Goal: Transaction & Acquisition: Book appointment/travel/reservation

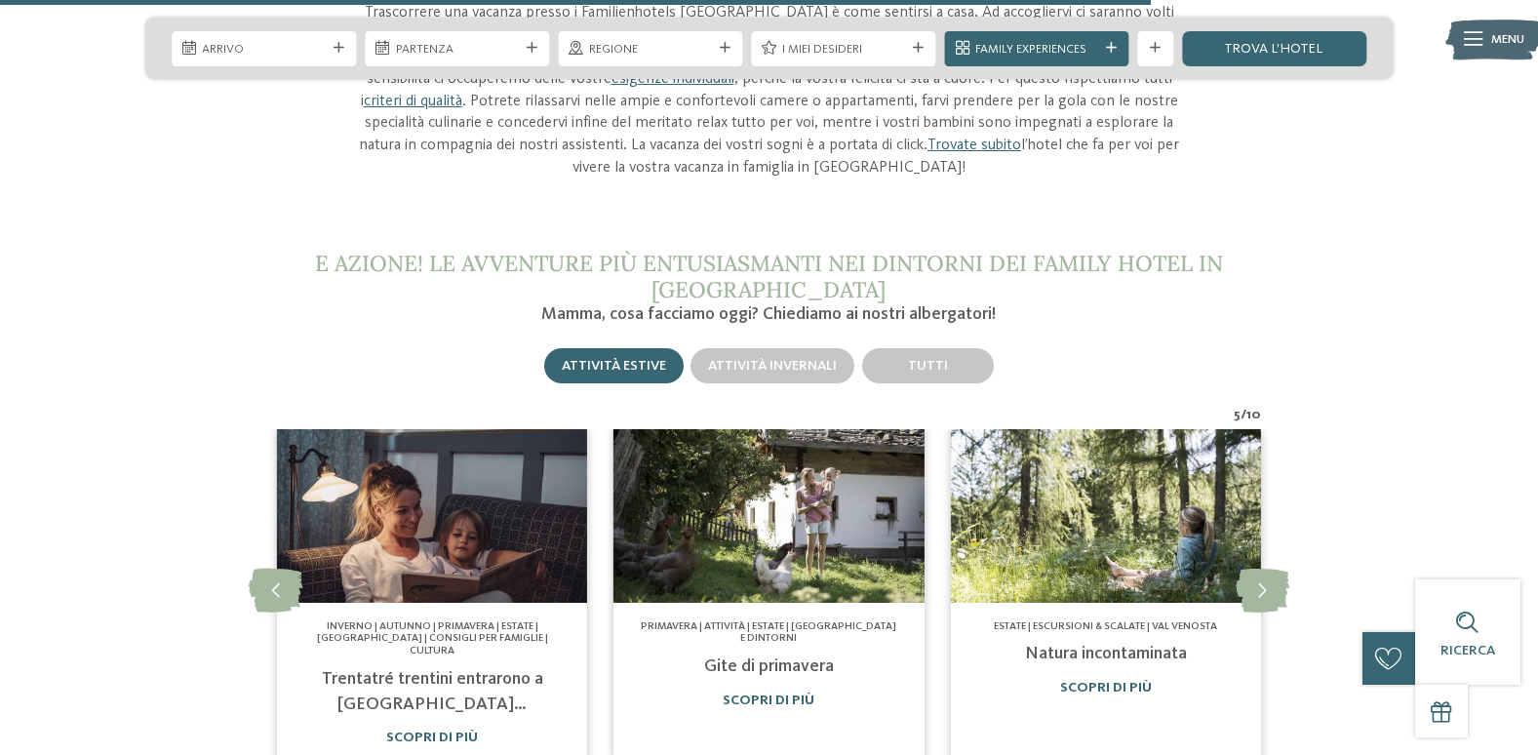
scroll to position [6047, 0]
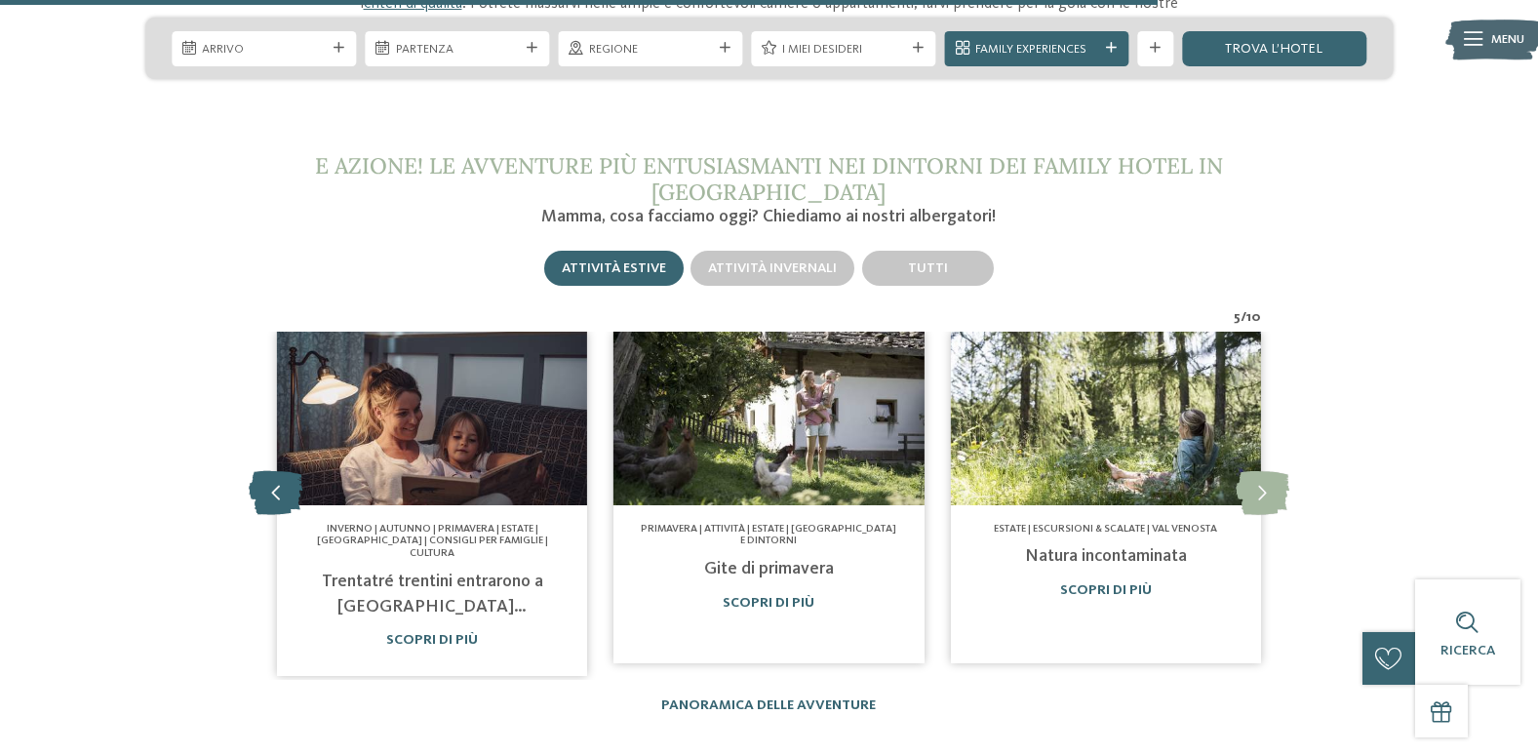
click at [265, 471] on icon at bounding box center [276, 493] width 54 height 44
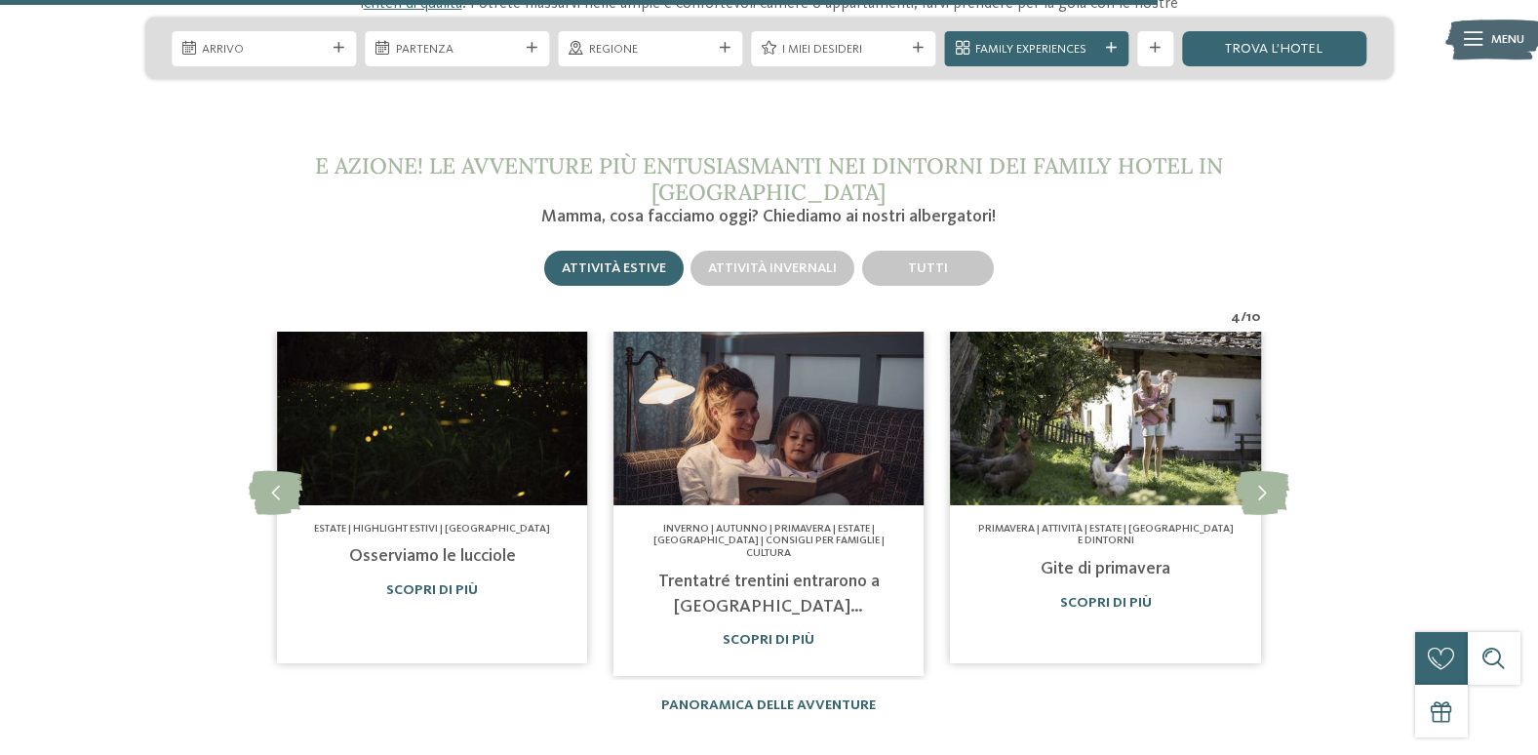
click at [789, 455] on img at bounding box center [768, 419] width 310 height 175
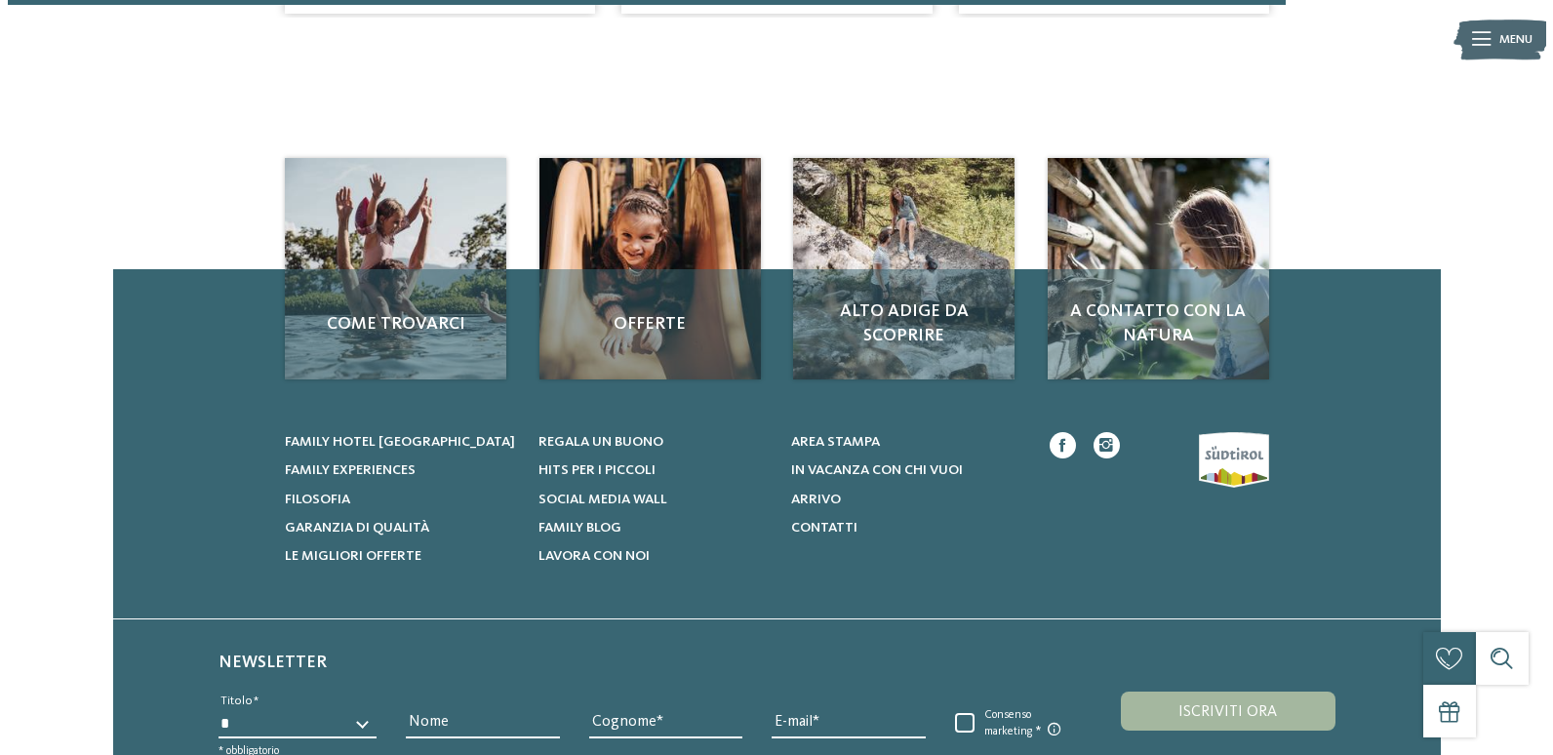
scroll to position [1463, 0]
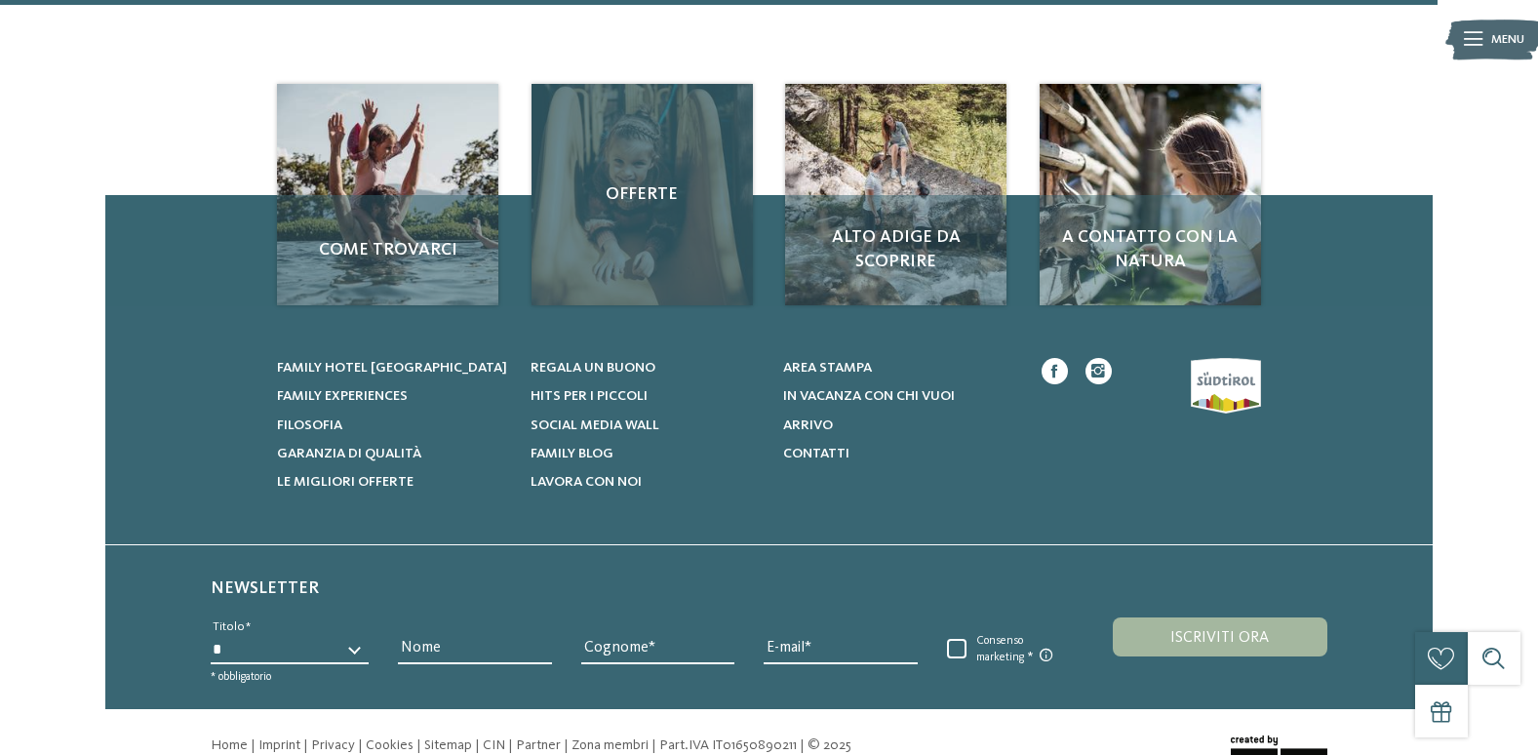
click at [686, 171] on div "Offerte" at bounding box center [642, 194] width 221 height 221
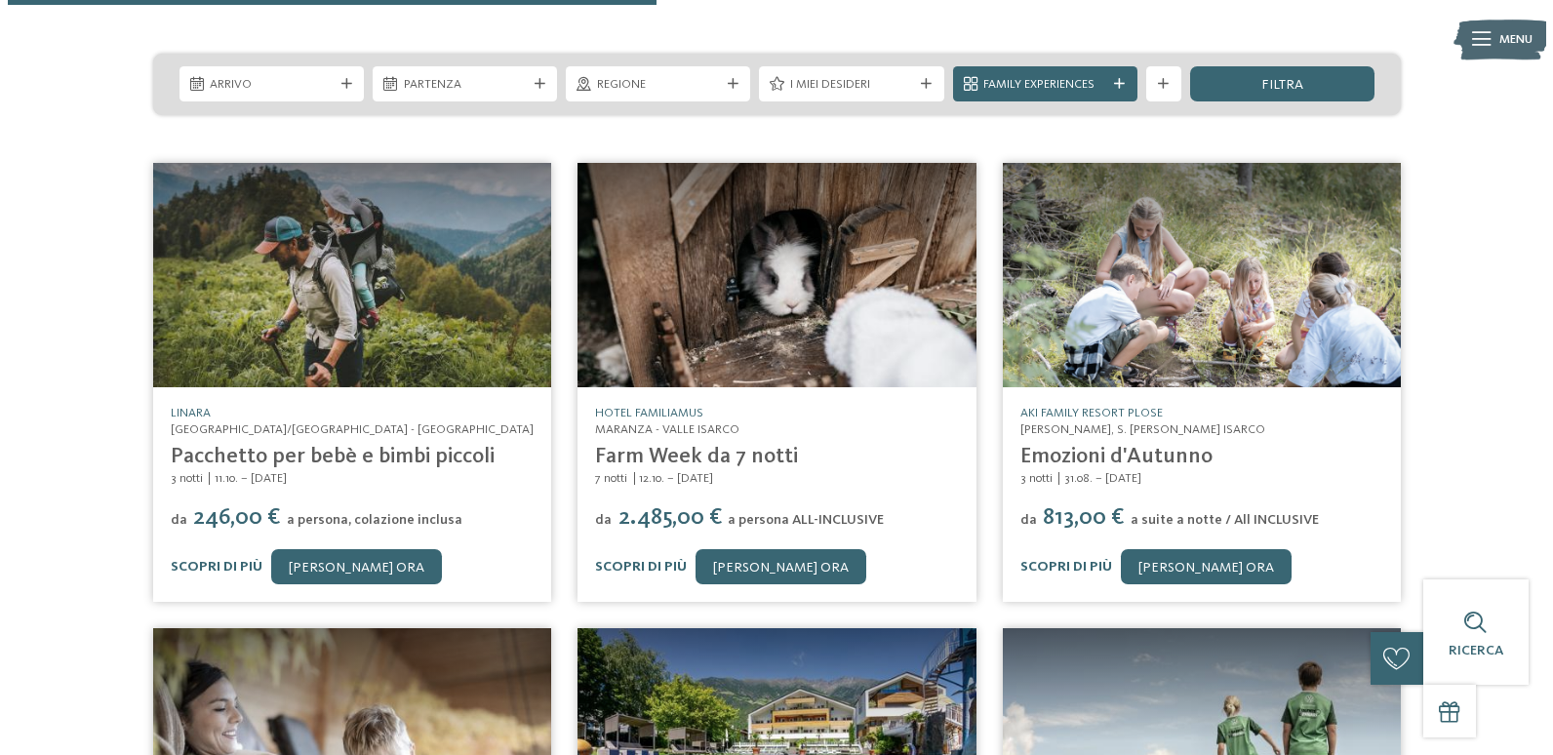
scroll to position [683, 0]
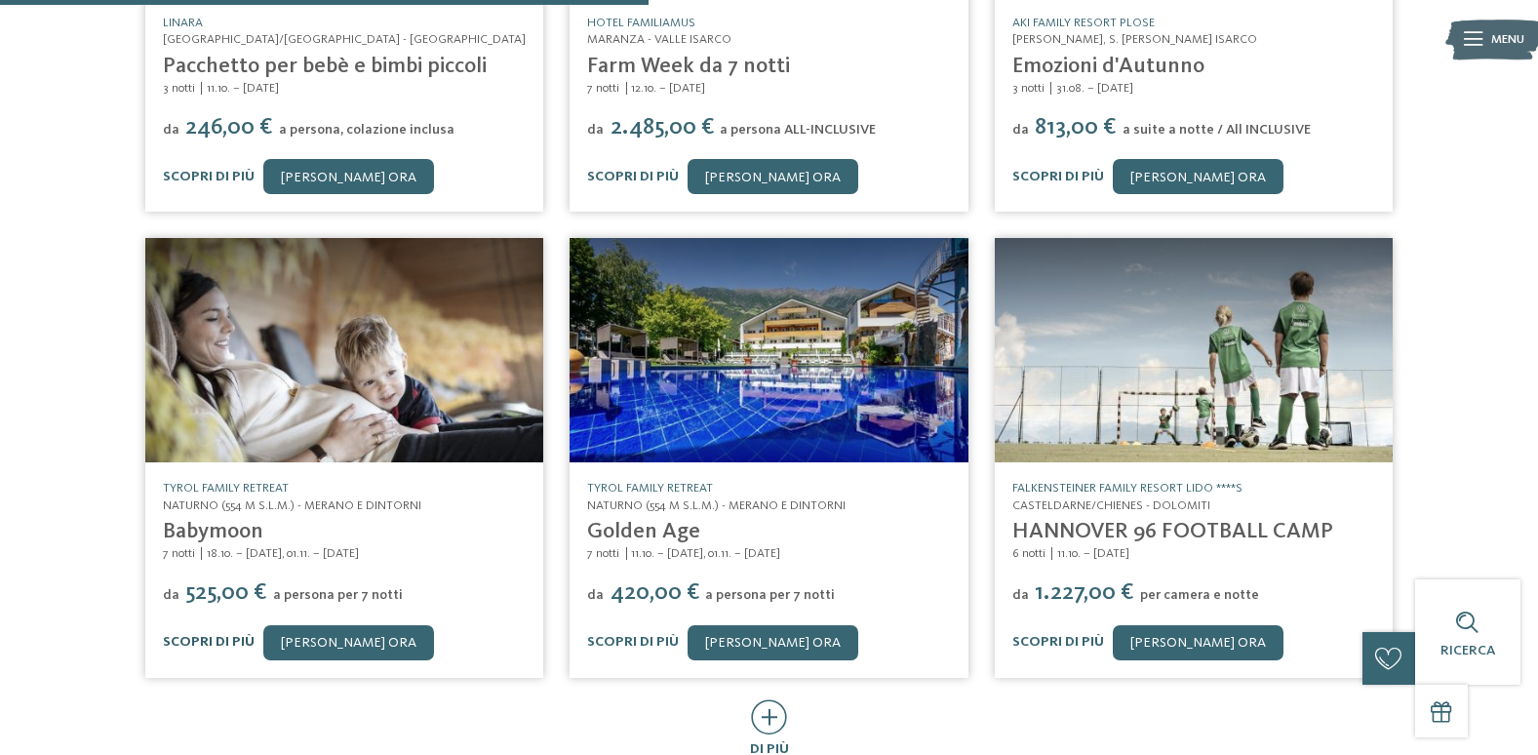
click at [205, 635] on link "Scopri di più" at bounding box center [209, 642] width 92 height 14
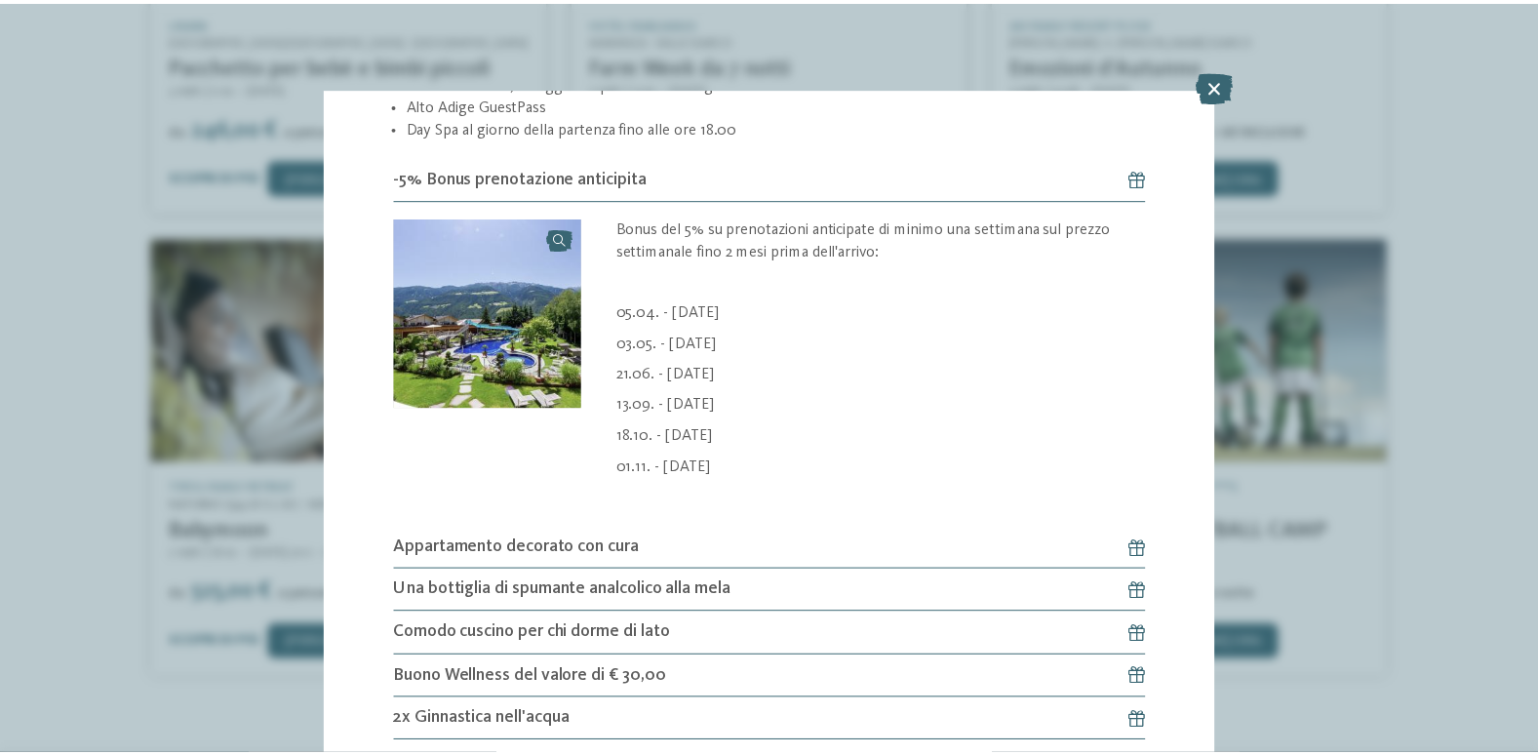
scroll to position [1524, 0]
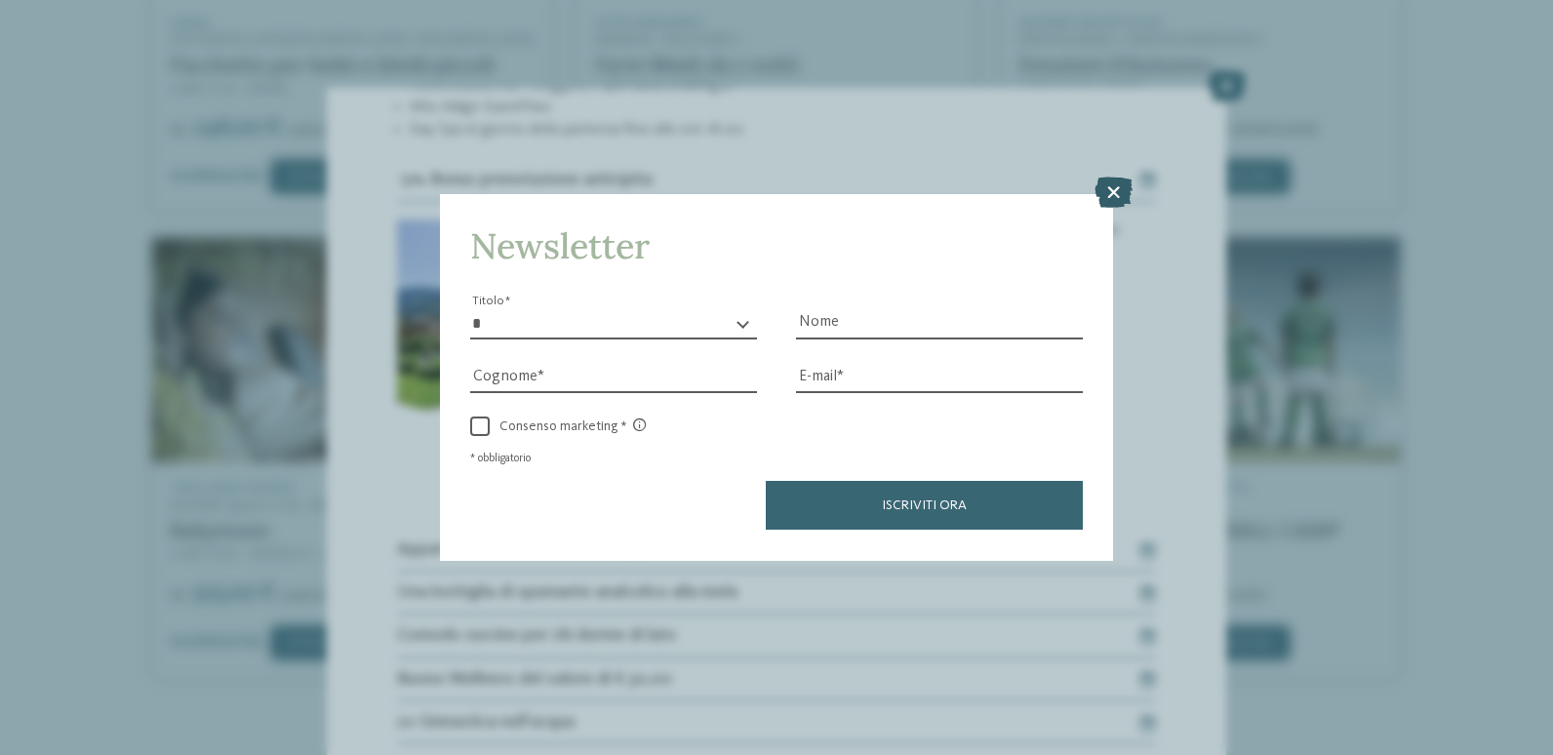
click at [1110, 185] on icon at bounding box center [1113, 192] width 38 height 31
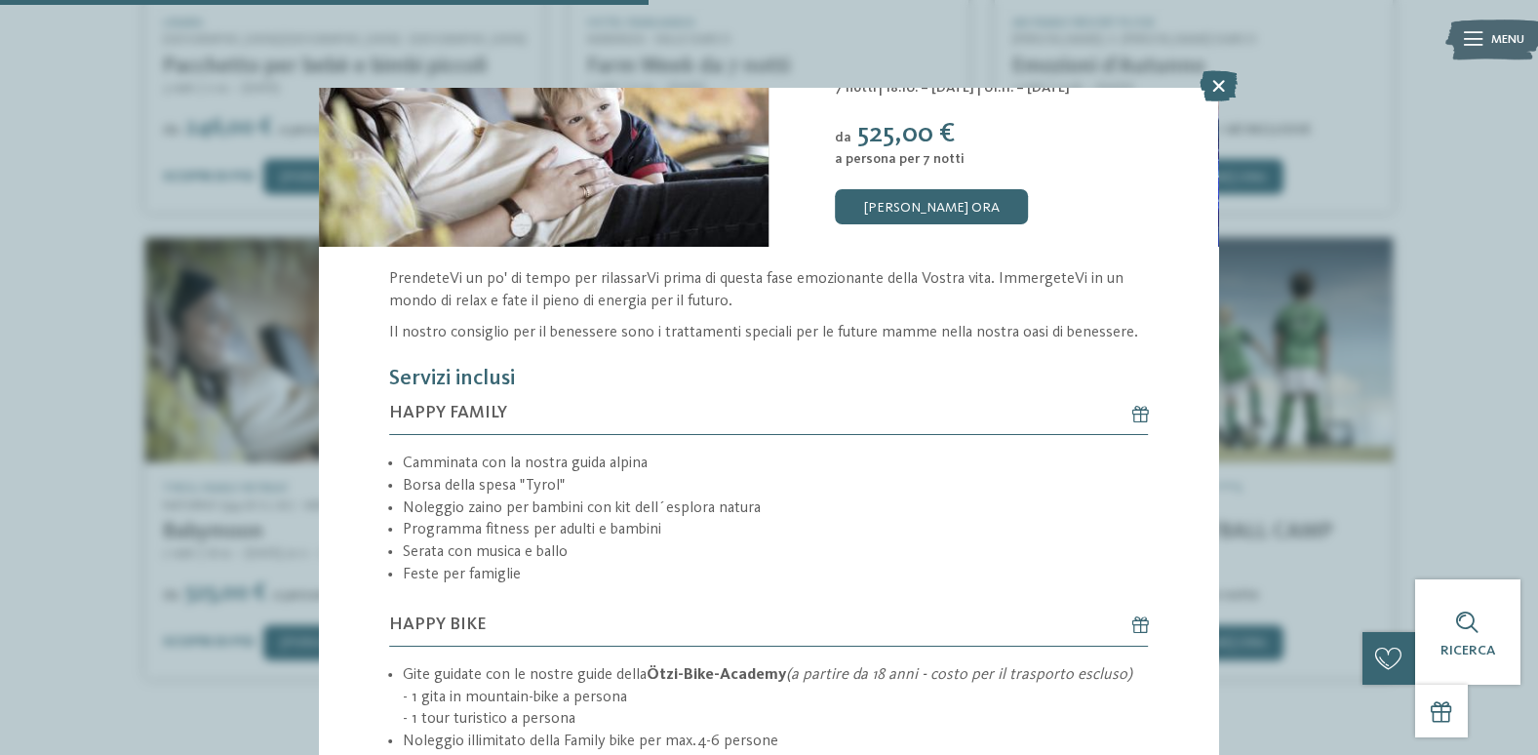
scroll to position [61, 0]
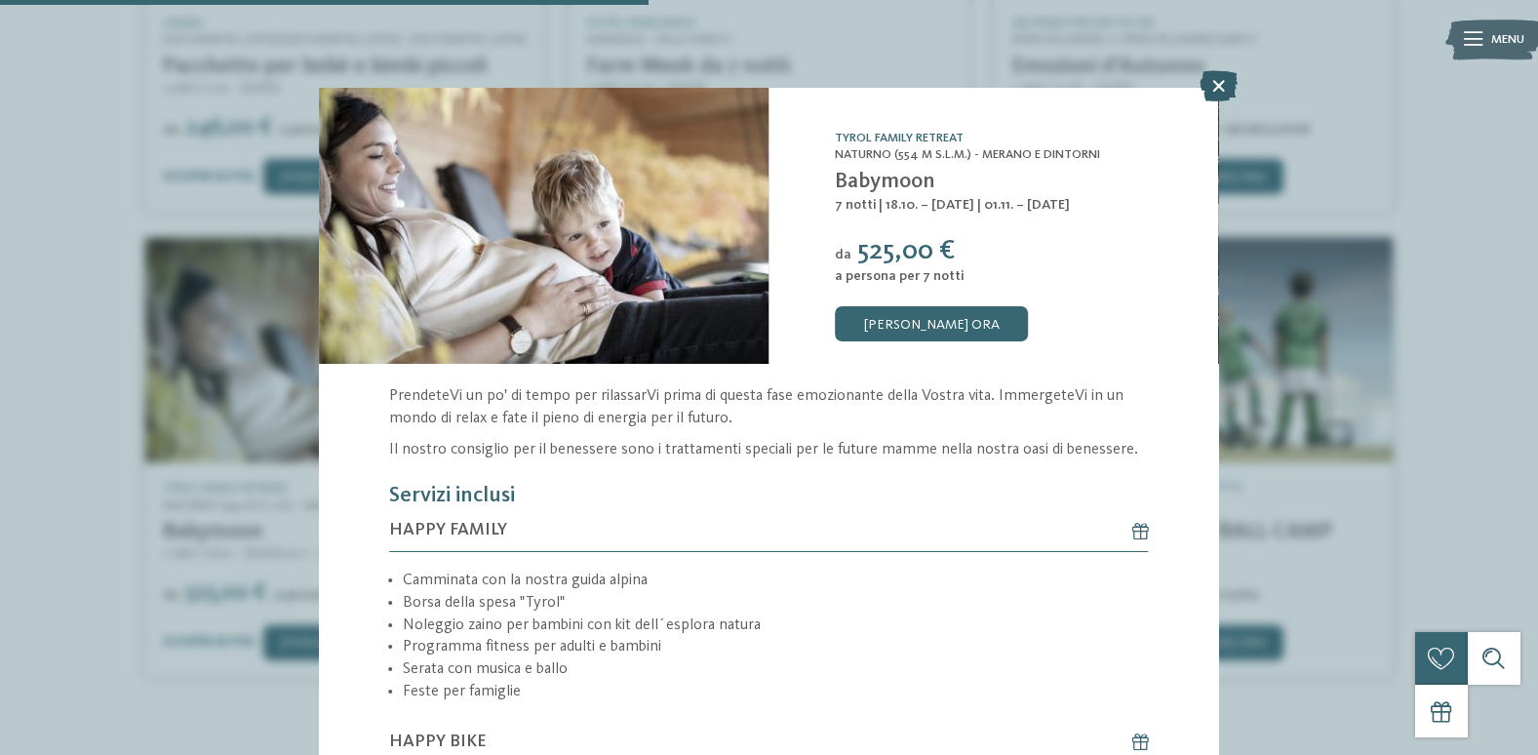
click at [1202, 83] on icon at bounding box center [1219, 85] width 38 height 31
